Goal: Find specific page/section: Find specific page/section

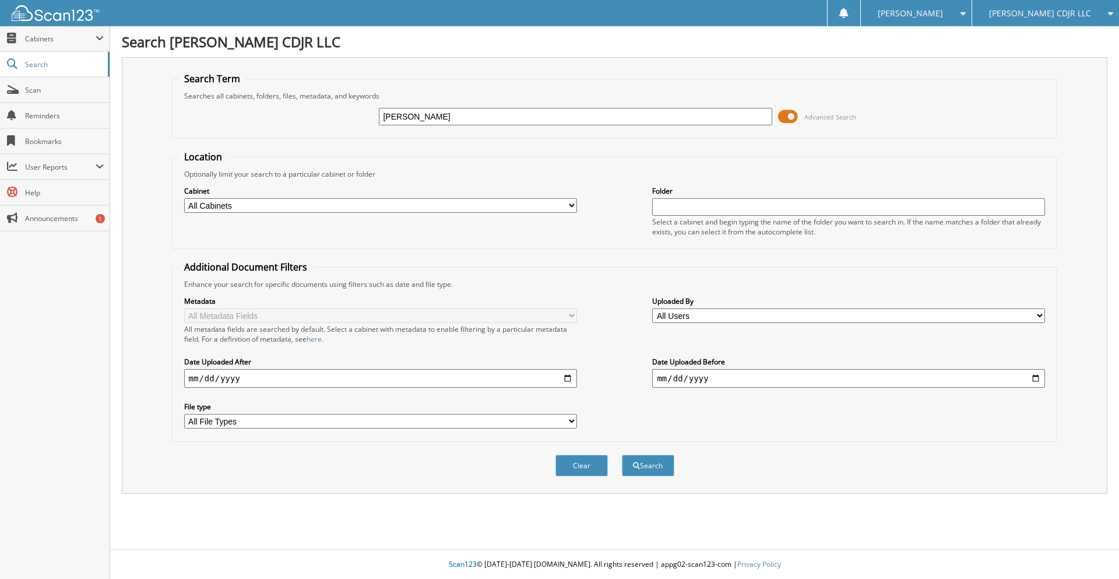
type input "[PERSON_NAME]"
click at [622, 455] on button "Search" at bounding box center [648, 466] width 52 height 22
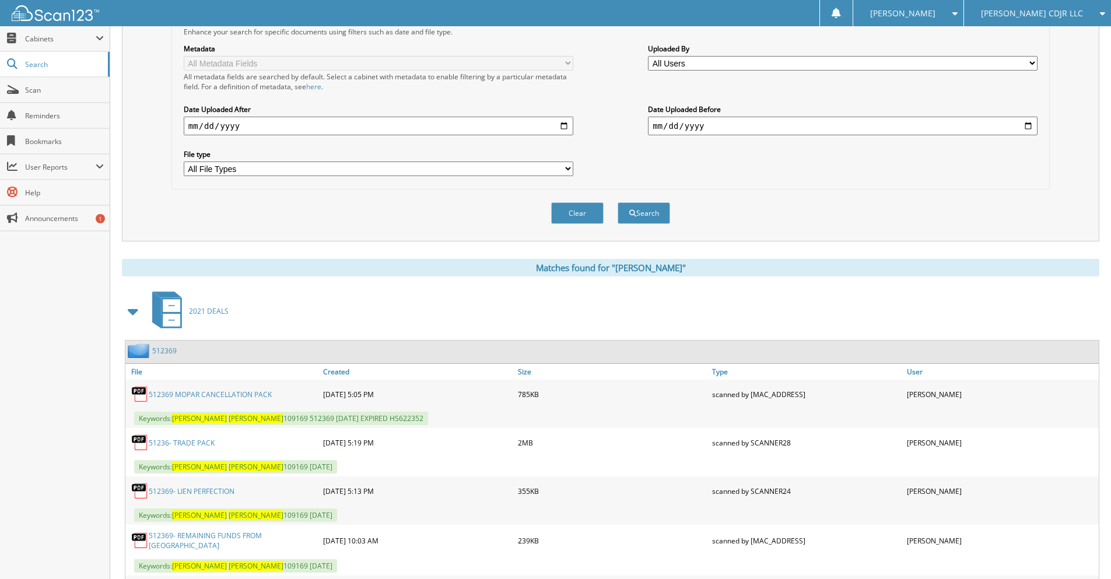
scroll to position [505, 0]
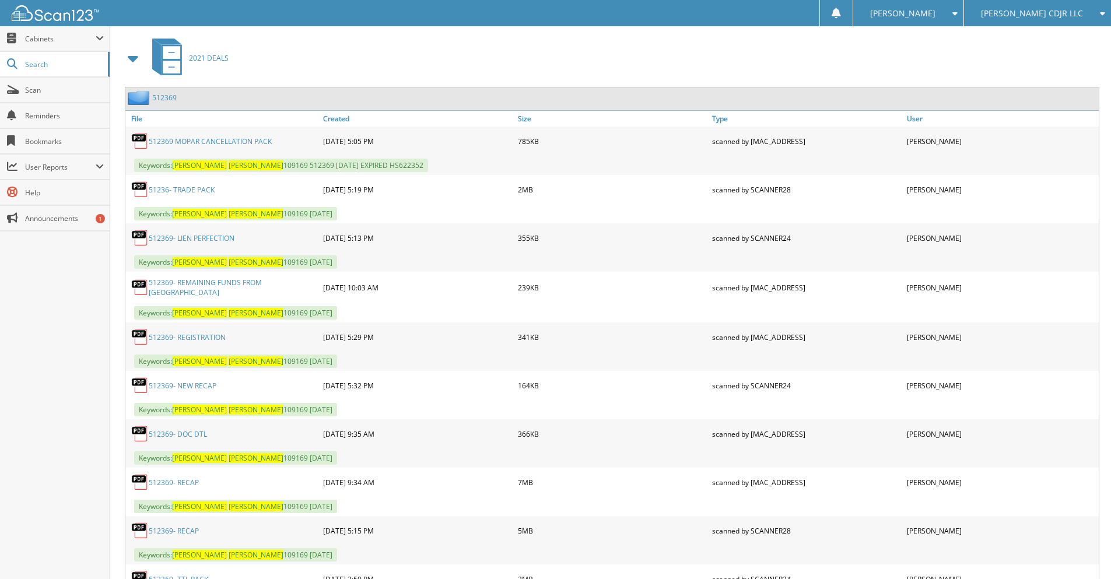
click at [209, 386] on link "512369- NEW RECAP" at bounding box center [183, 386] width 68 height 10
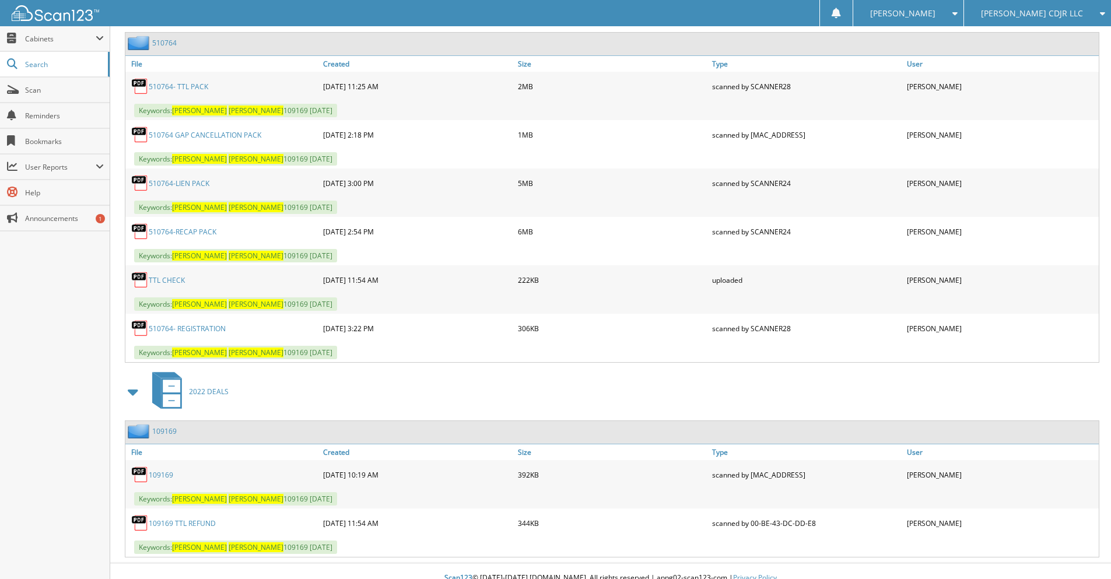
scroll to position [1301, 0]
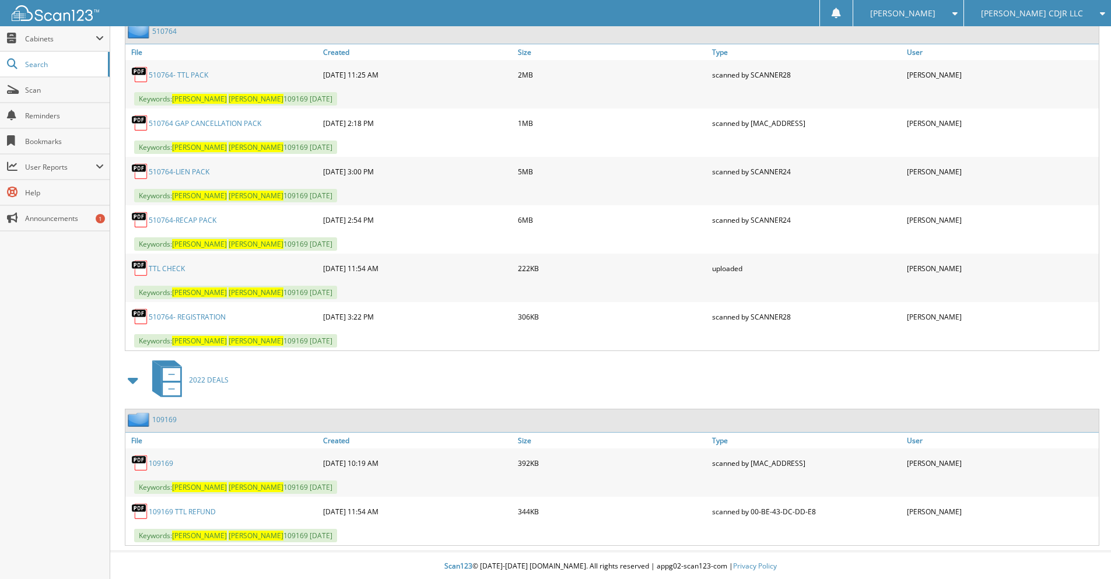
click at [161, 415] on link "109169" at bounding box center [164, 420] width 24 height 10
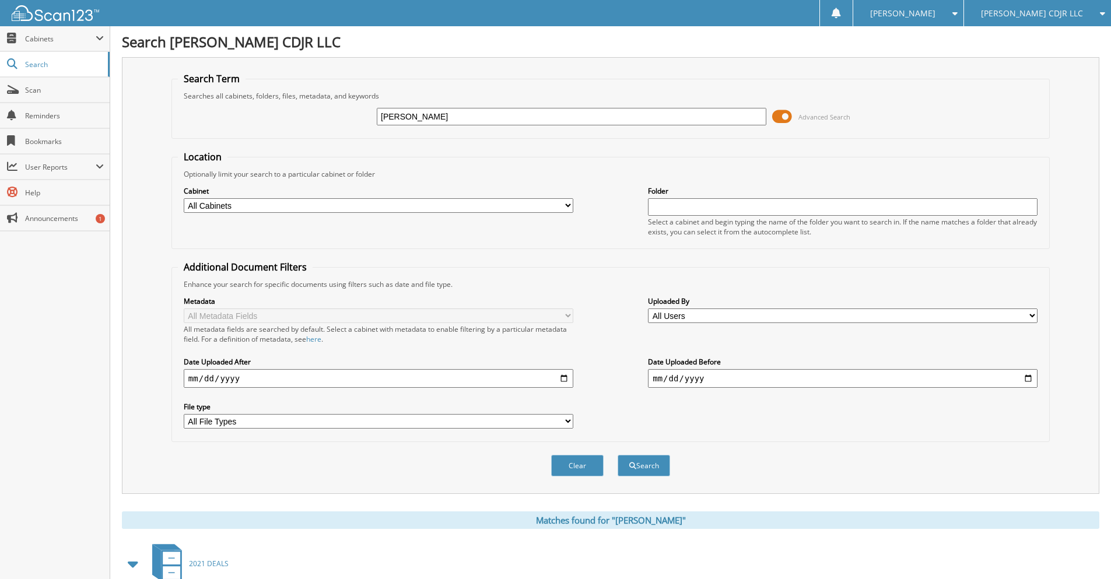
scroll to position [252, 0]
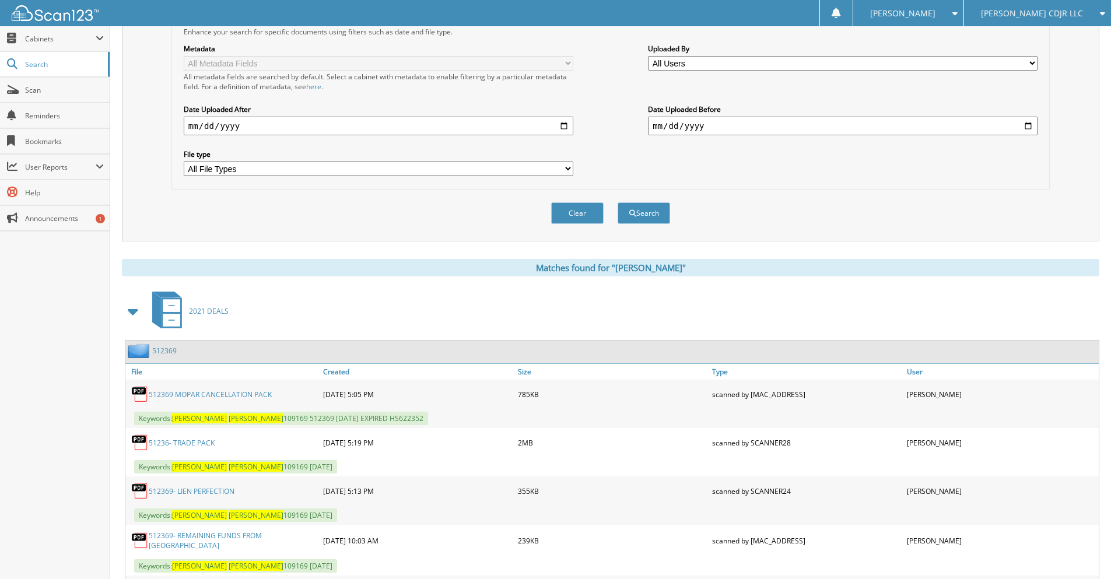
click at [239, 394] on link "512369 MOPAR CANCELLATION PACK" at bounding box center [210, 394] width 123 height 10
